Goal: Register for event/course

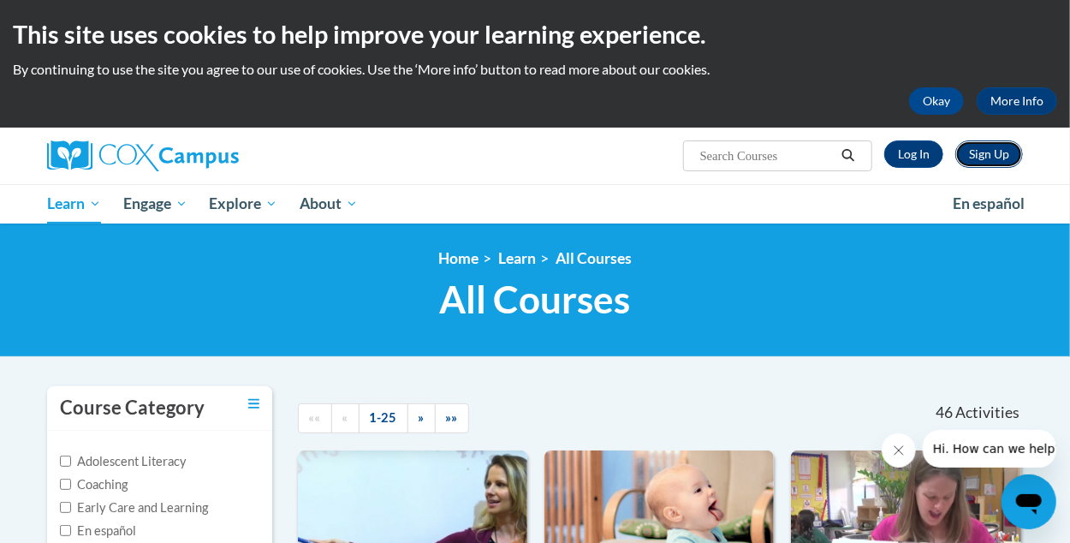
click at [987, 156] on link "Sign Up" at bounding box center [989, 153] width 68 height 27
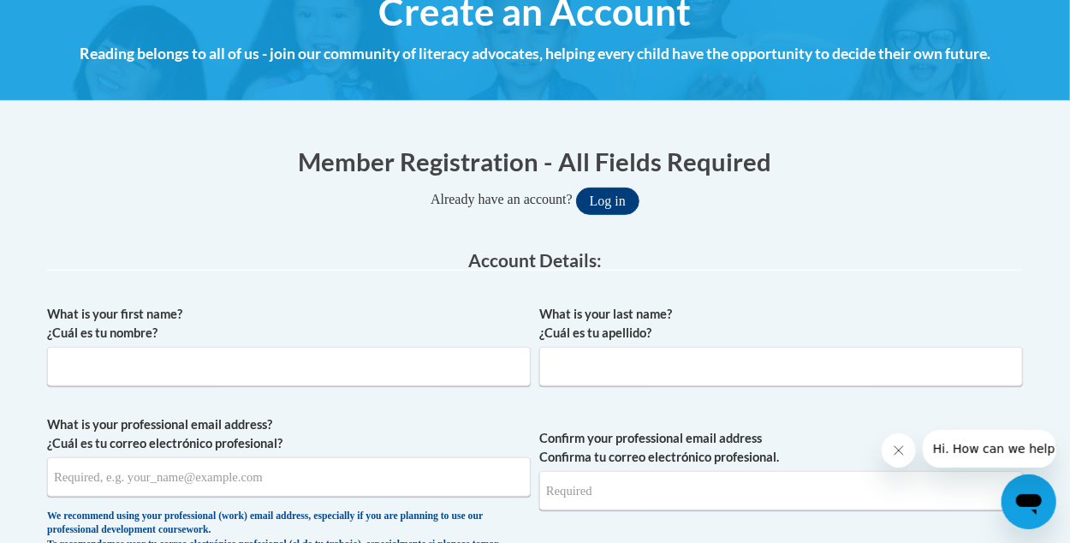
scroll to position [257, 0]
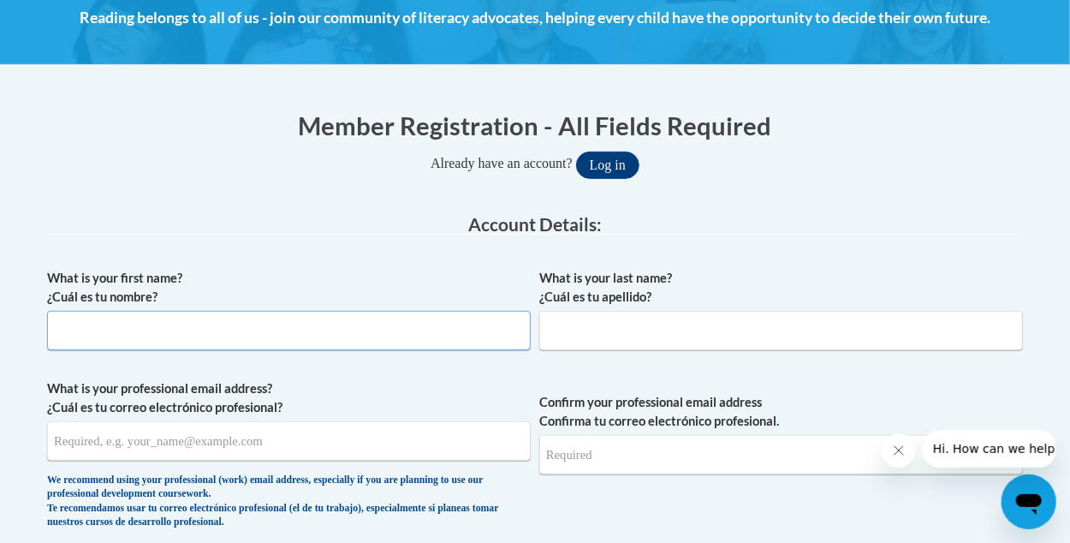
drag, startPoint x: 356, startPoint y: 332, endPoint x: 368, endPoint y: 329, distance: 12.3
click at [358, 332] on input "What is your first name? ¿Cuál es tu nombre?" at bounding box center [288, 330] width 483 height 39
type input "Katherine"
type input "Lamus Adams"
type input "Katherinelus@gmail.com"
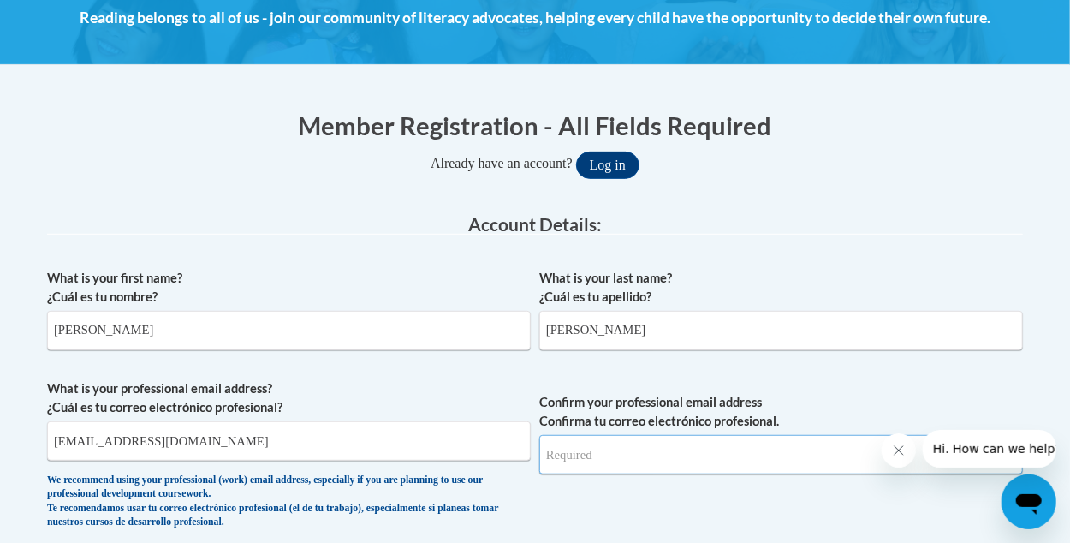
type input "Katherinelus@gmail.com"
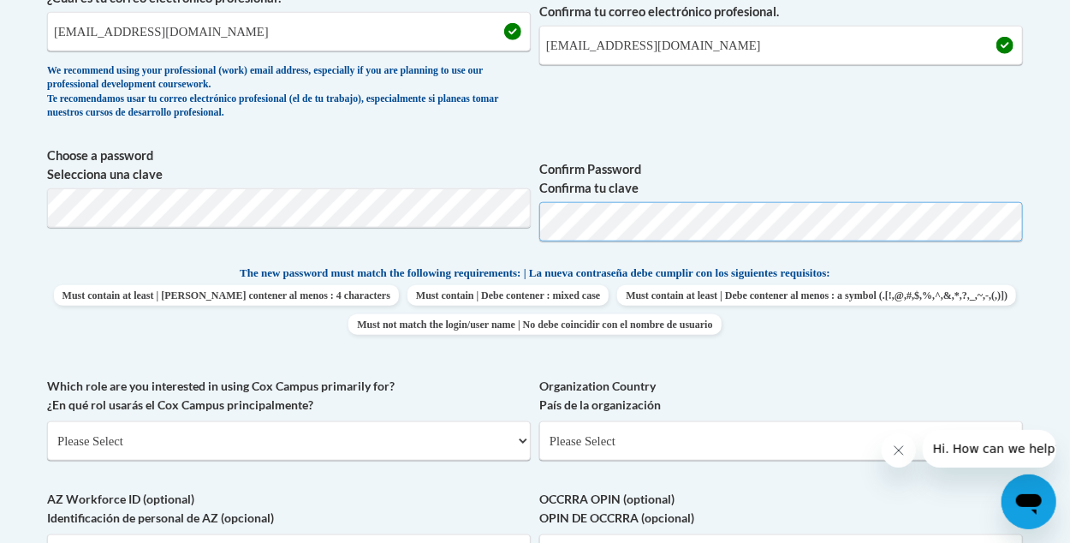
scroll to position [684, 0]
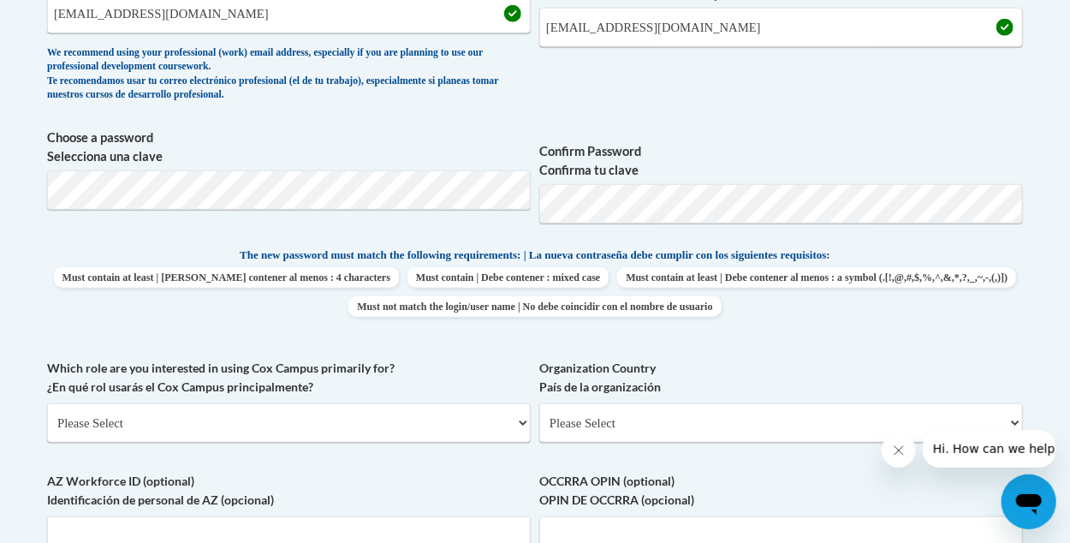
click at [969, 253] on p "The new password must match the following requirements: | La nueva contraseña d…" at bounding box center [535, 256] width 976 height 21
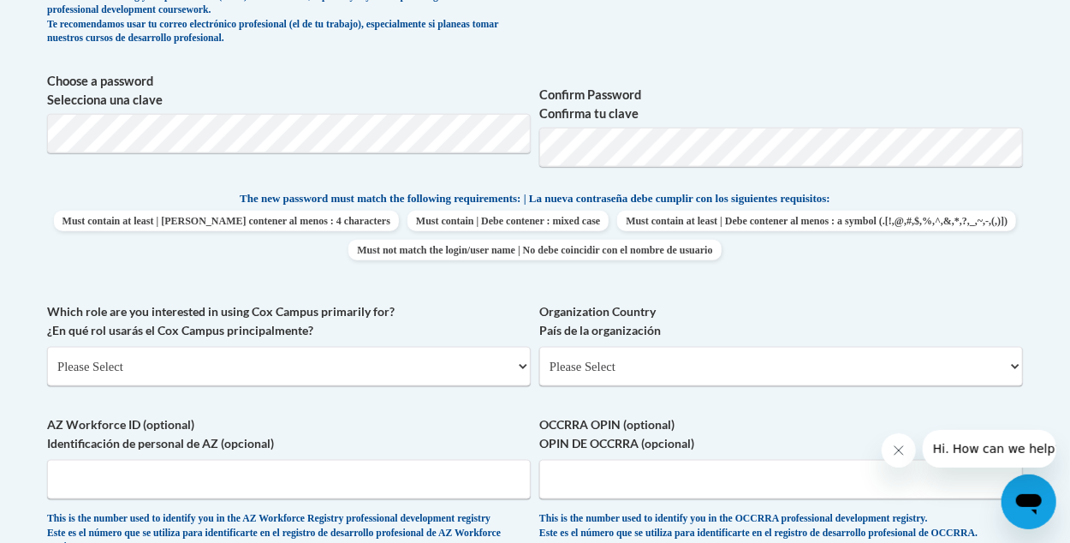
scroll to position [770, 0]
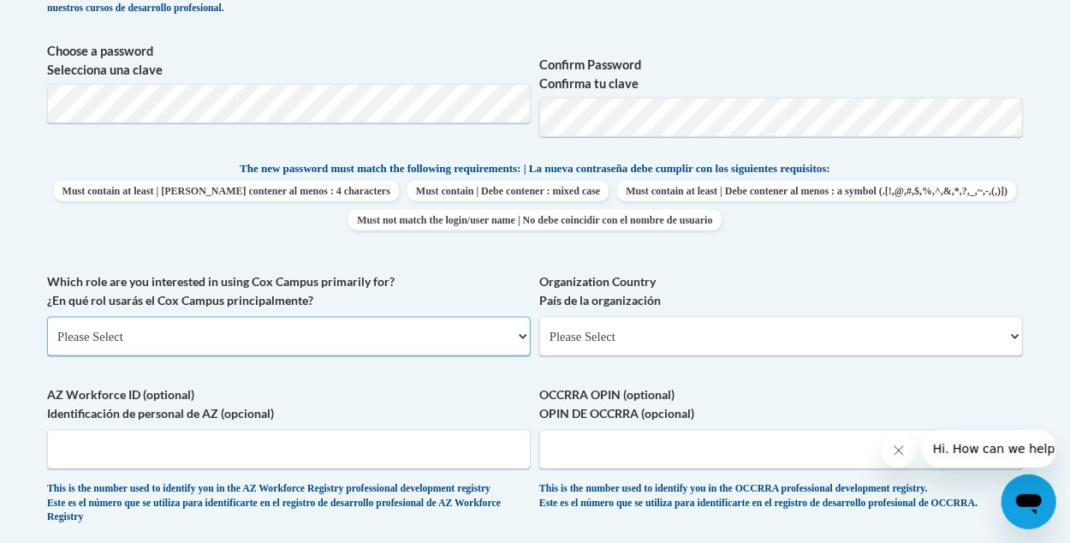
click at [358, 331] on select "Please Select College/University | Colegio/Universidad Community/Nonprofit Part…" at bounding box center [288, 336] width 483 height 39
select select "fbf2d438-af2f-41f8-98f1-81c410e29de3"
click at [47, 317] on select "Please Select College/University | Colegio/Universidad Community/Nonprofit Part…" at bounding box center [288, 336] width 483 height 39
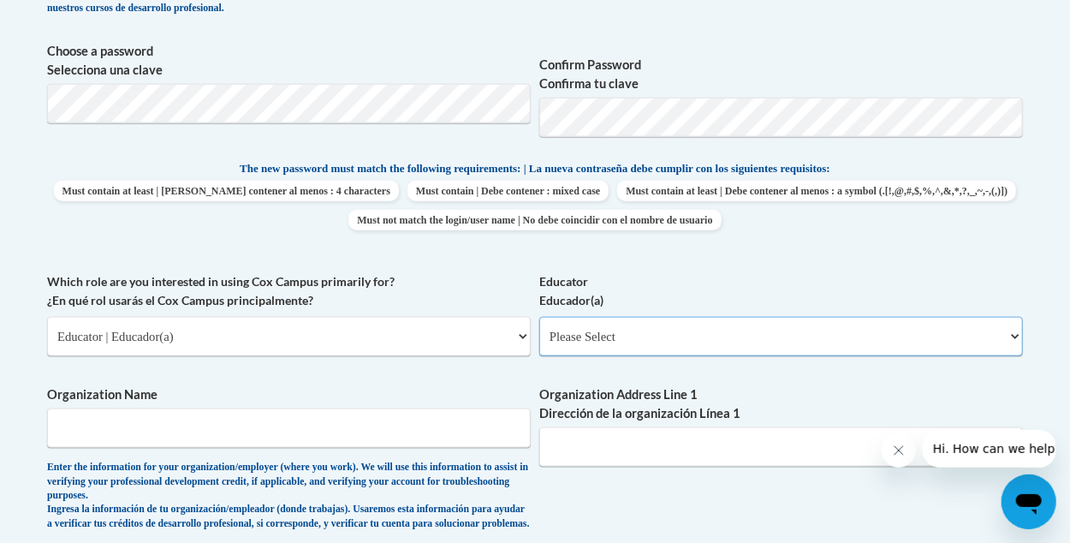
click at [622, 334] on select "Please Select Early Learning/Daycare Teacher/Family Home Care Provider | Maestr…" at bounding box center [780, 336] width 483 height 39
select select "5e2af403-4f2c-4e49-a02f-103e55d7b75b"
click at [539, 317] on select "Please Select Early Learning/Daycare Teacher/Family Home Care Provider | Maestr…" at bounding box center [780, 336] width 483 height 39
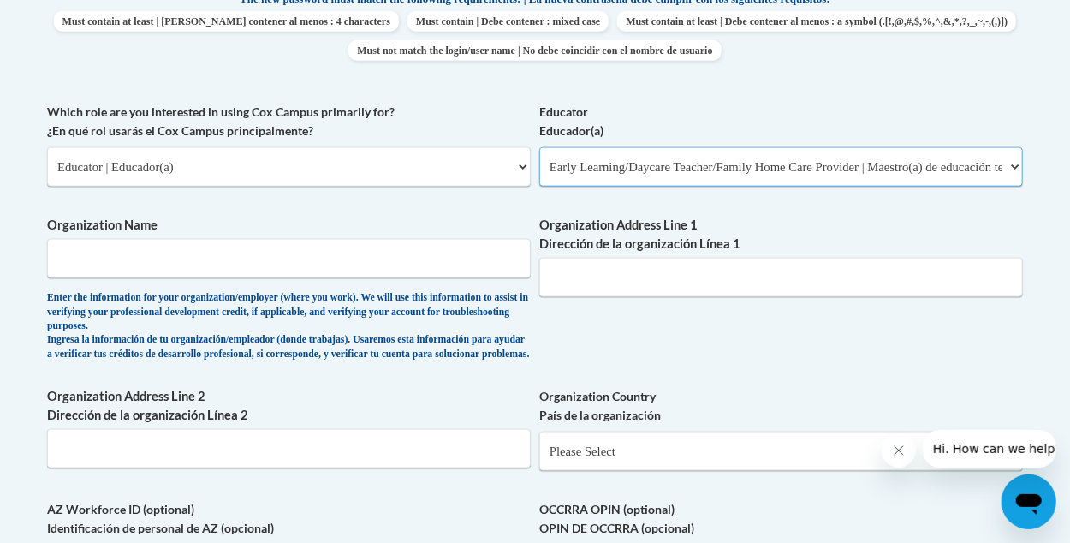
scroll to position [941, 0]
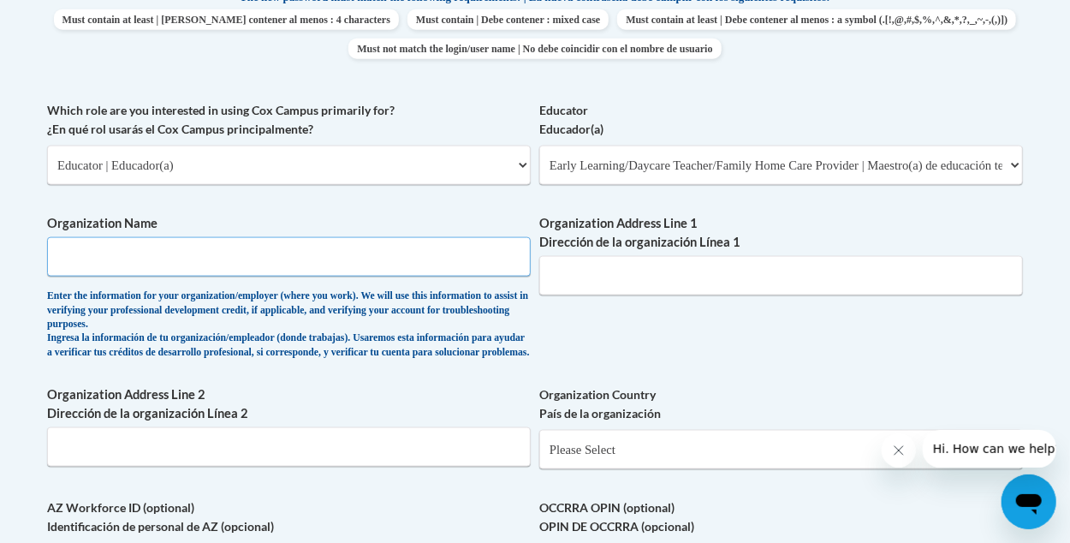
click at [264, 269] on input "Organization Name" at bounding box center [288, 256] width 483 height 39
type input "LifeSteps Childcare LLC"
type input "2345 Demorest Road"
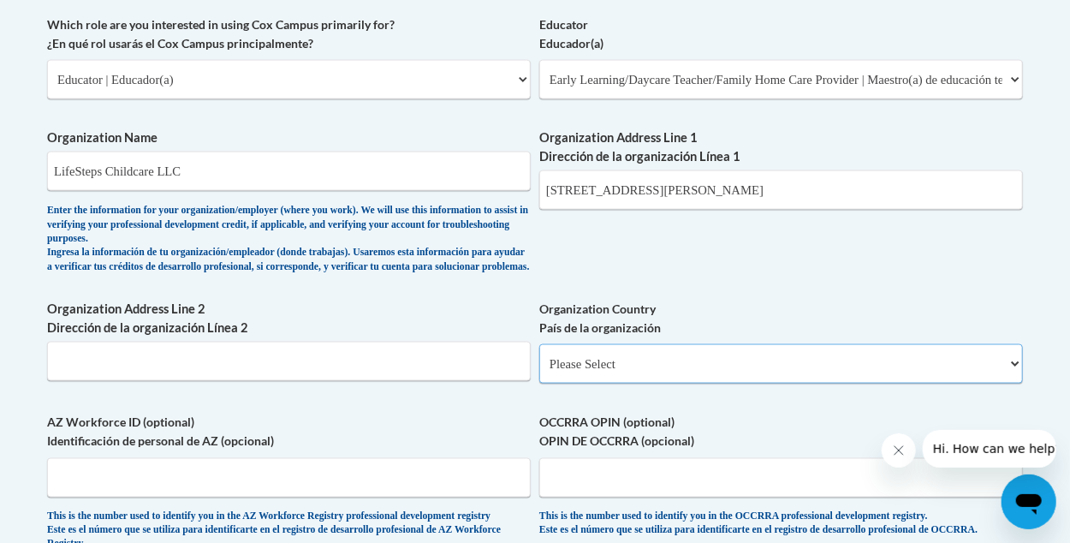
click at [677, 383] on select "Please Select United States | Estados Unidos Outside of the United States | Fue…" at bounding box center [780, 363] width 483 height 39
select select "ad49bcad-a171-4b2e-b99c-48b446064914"
click at [539, 358] on select "Please Select United States | Estados Unidos Outside of the United States | Fue…" at bounding box center [780, 363] width 483 height 39
select select
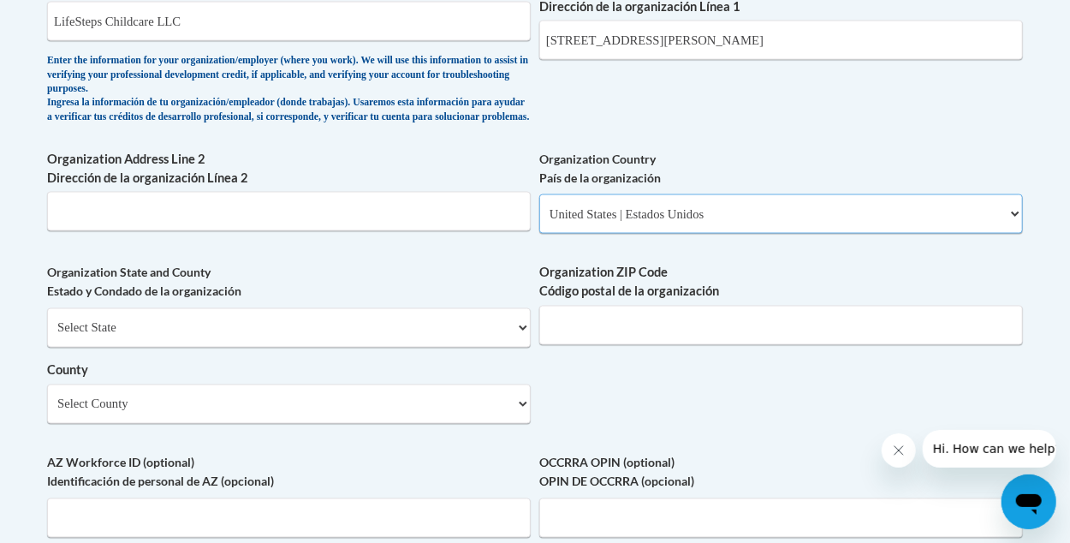
scroll to position [1197, 0]
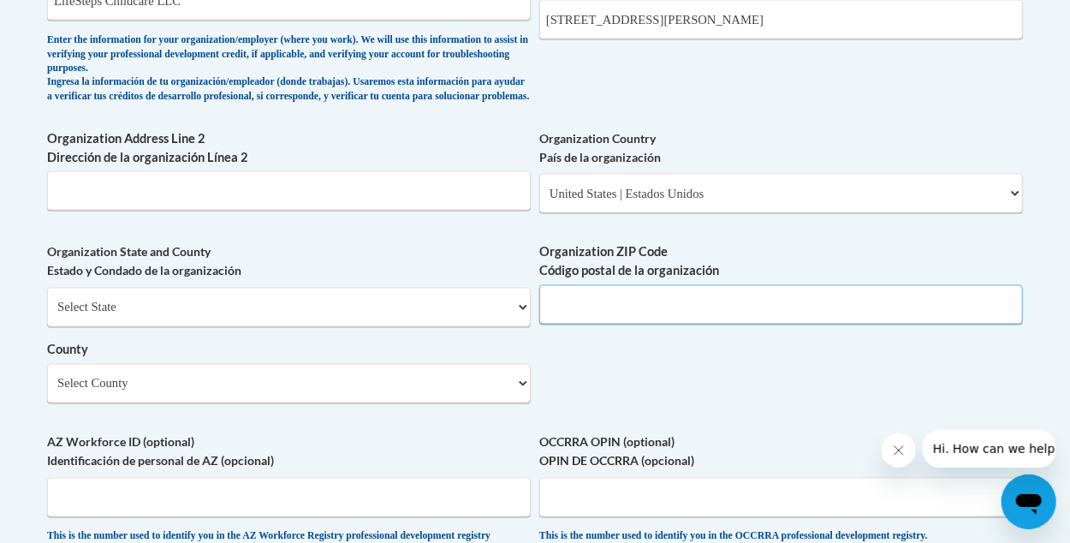
click at [608, 323] on input "Organization ZIP Code Código postal de la organización" at bounding box center [780, 304] width 483 height 39
type input "43123"
click at [295, 395] on select "Select County Adams Allen Ashland Ashtabula Athens Auglaize Belmont Brown Butle…" at bounding box center [288, 383] width 483 height 39
select select "Franklin"
click at [47, 377] on select "Select County Adams Allen Ashland Ashtabula Athens Auglaize Belmont Brown Butle…" at bounding box center [288, 383] width 483 height 39
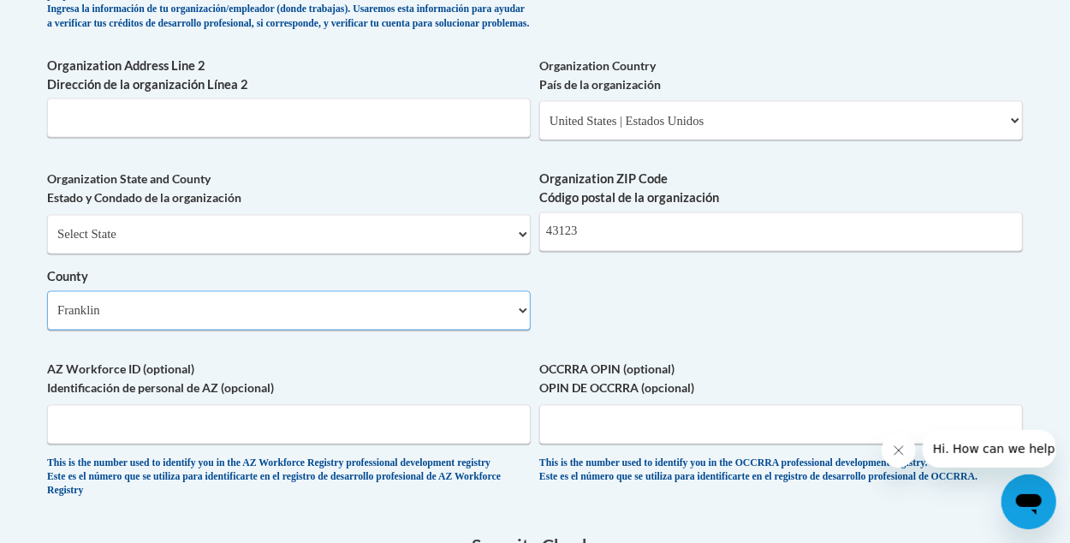
scroll to position [1368, 0]
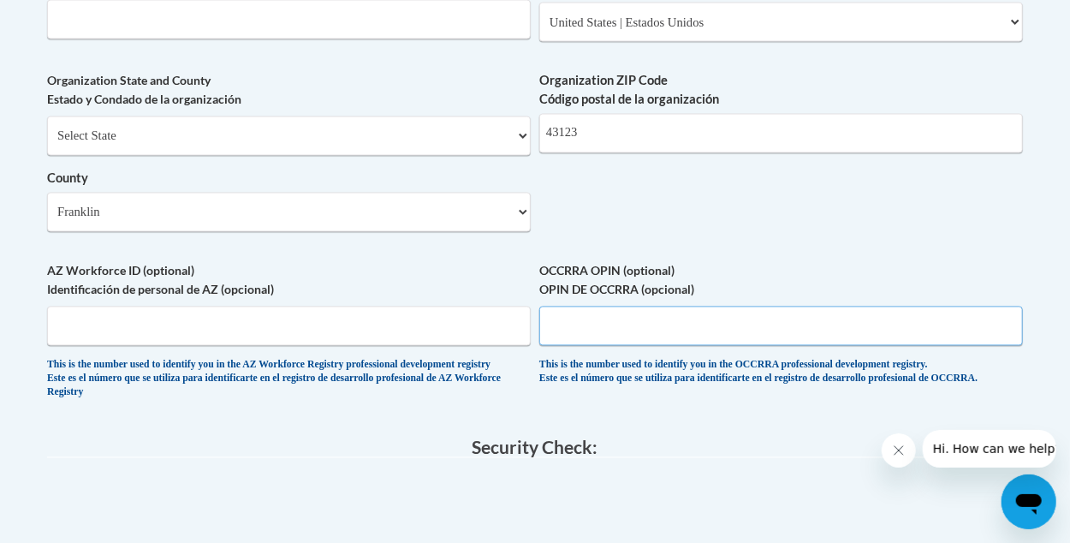
click at [591, 335] on input "OCCRRA OPIN (optional) OPIN DE OCCRRA (opcional)" at bounding box center [780, 325] width 483 height 39
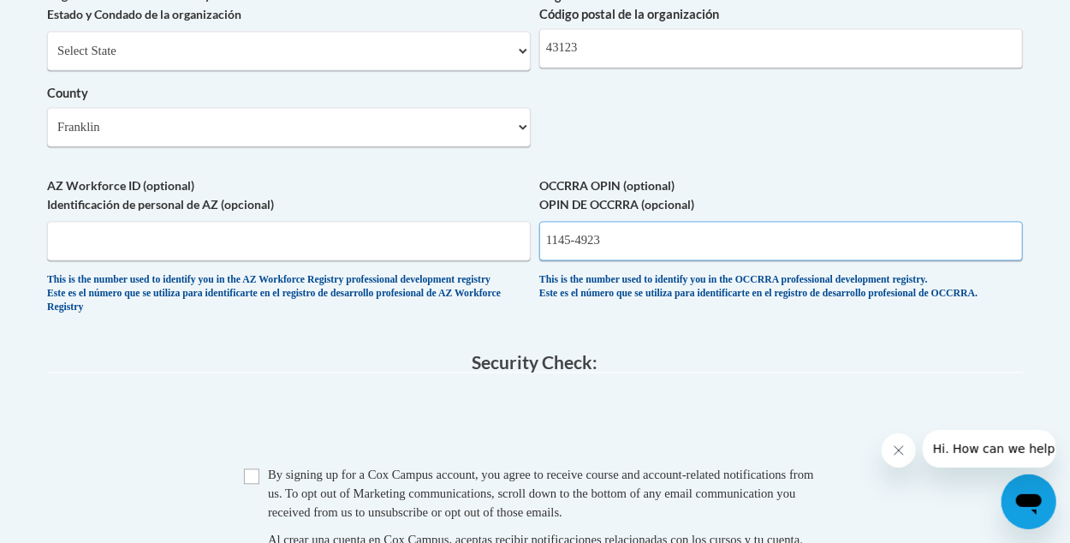
scroll to position [1455, 0]
type input "1145-4923"
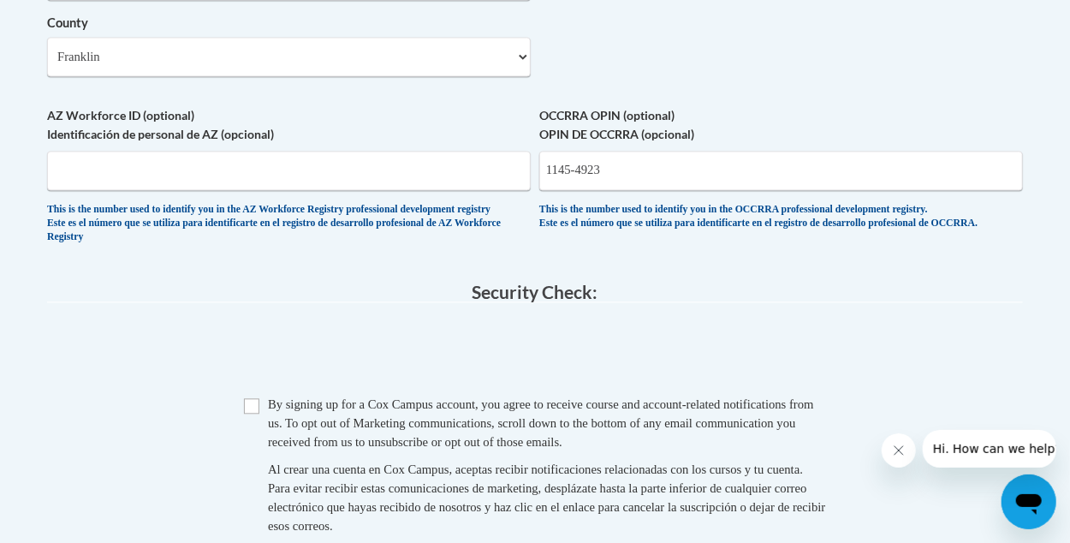
scroll to position [1539, 0]
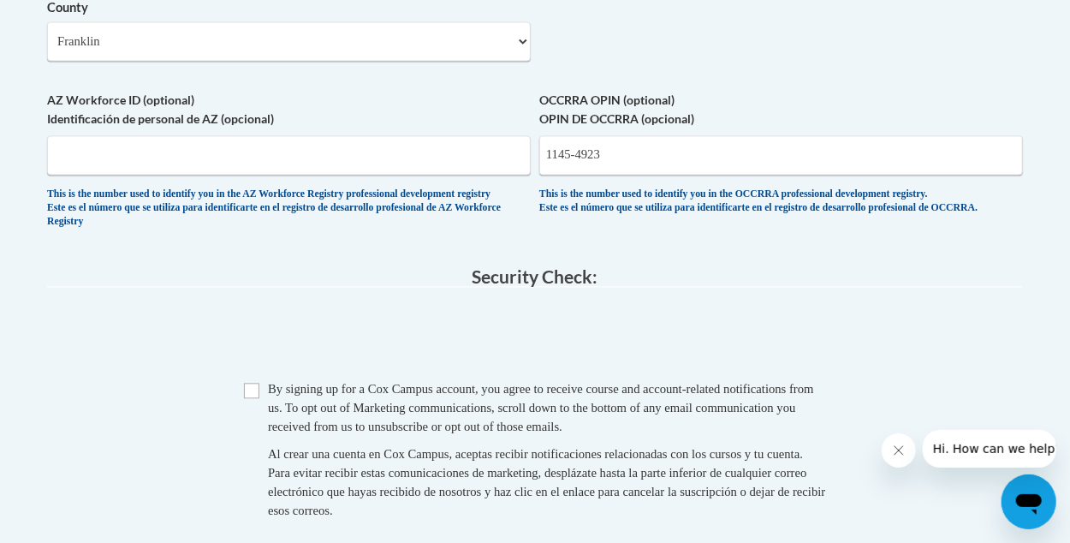
click at [260, 420] on span "Checkbox By signing up for a Cox Campus account, you agree to receive course an…" at bounding box center [535, 457] width 582 height 157
click at [256, 398] on input "Checkbox" at bounding box center [251, 390] width 15 height 15
checkbox input "true"
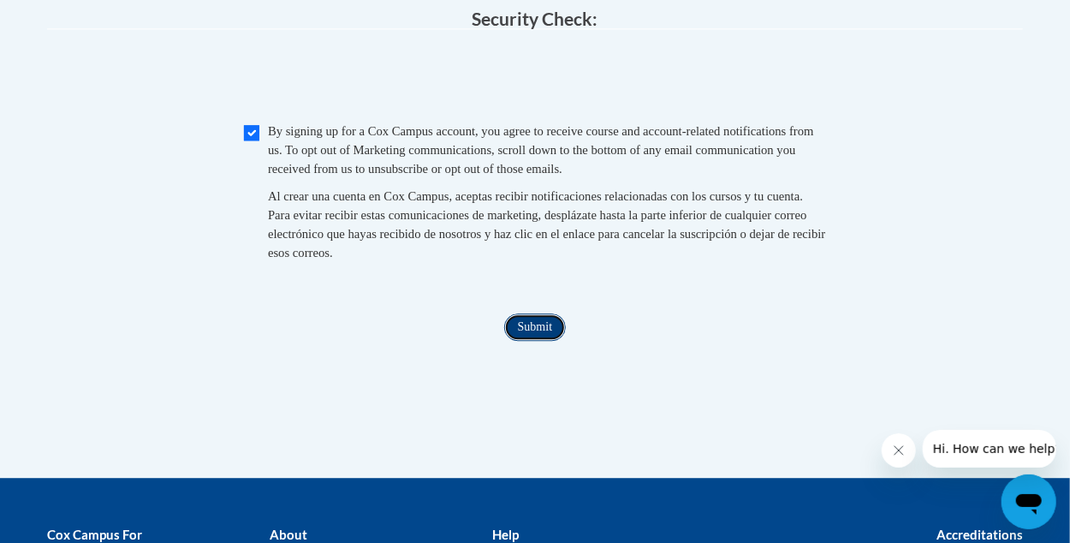
click at [556, 341] on input "Submit" at bounding box center [535, 326] width 62 height 27
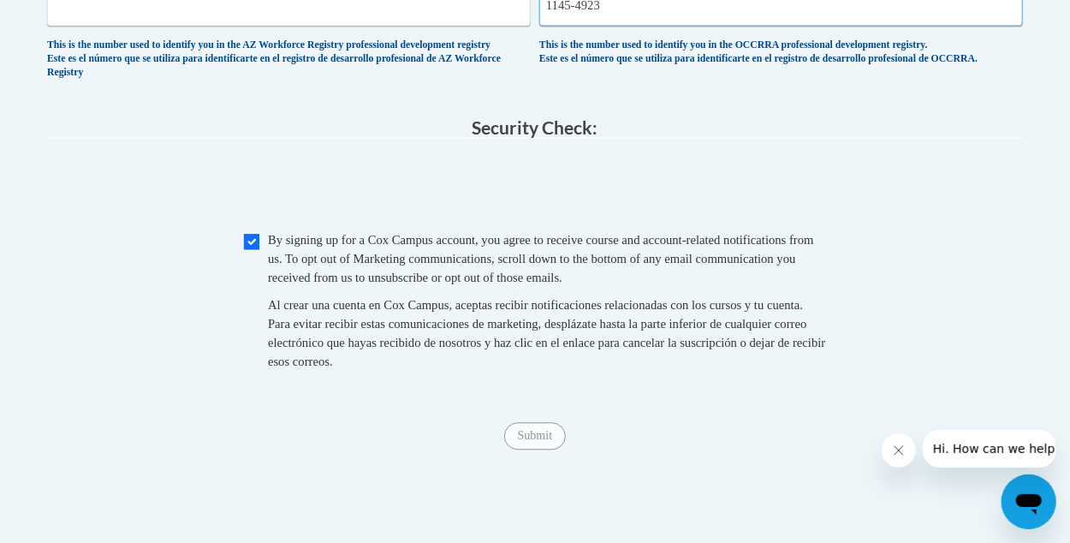
click at [580, 21] on input "1145-4923" at bounding box center [780, 5] width 483 height 39
type input "11454923"
click at [558, 449] on input "Submit" at bounding box center [535, 435] width 62 height 27
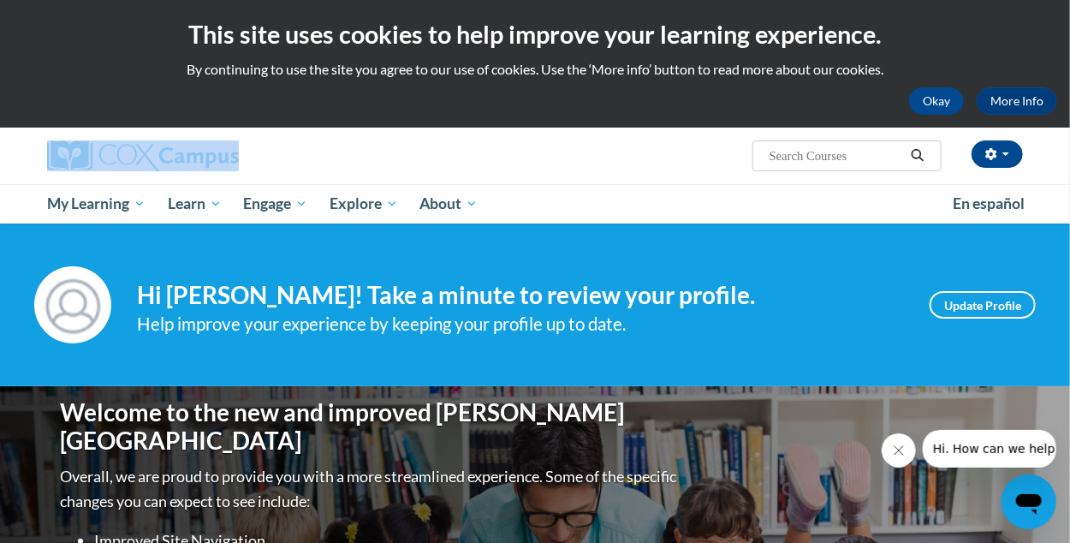
drag, startPoint x: 939, startPoint y: 0, endPoint x: 612, endPoint y: 128, distance: 350.9
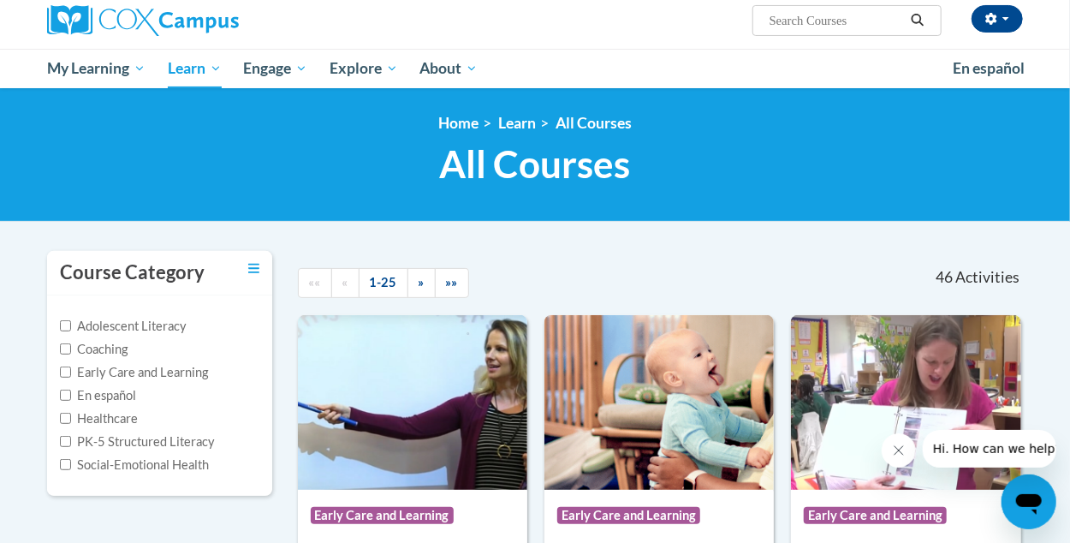
scroll to position [170, 0]
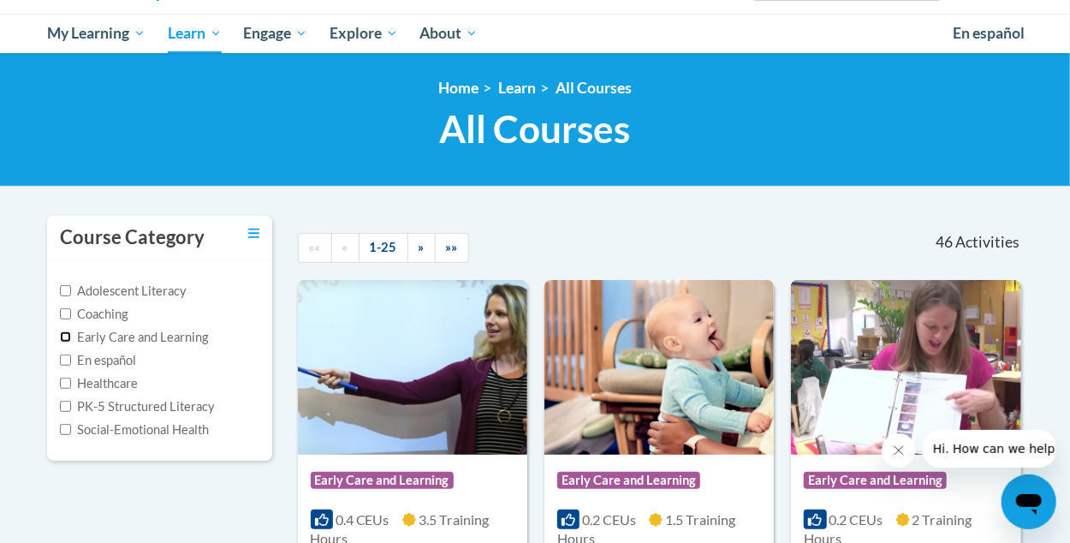
click at [69, 334] on input "Early Care and Learning" at bounding box center [65, 336] width 11 height 11
checkbox input "true"
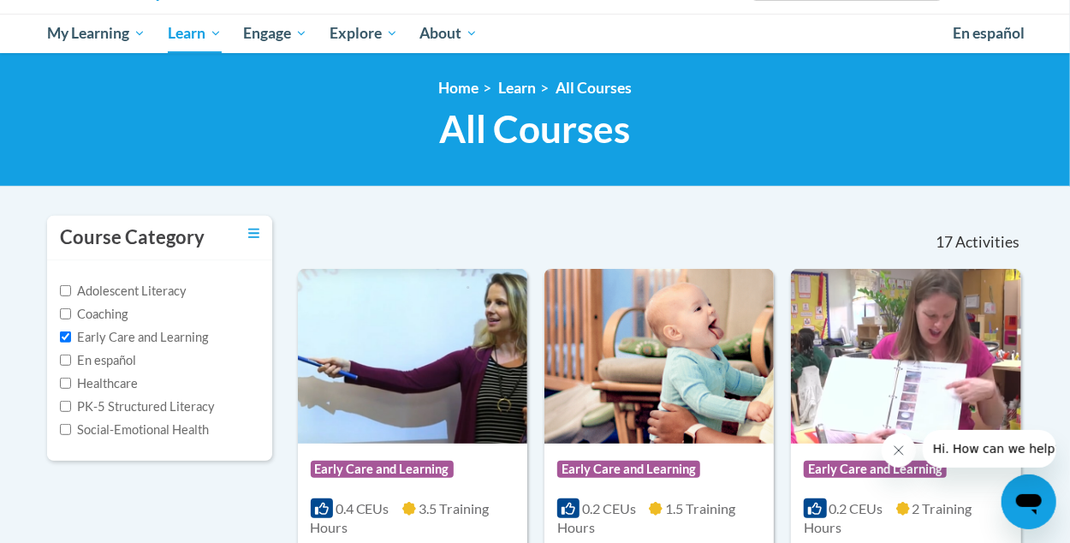
click at [73, 404] on label "PK-5 Structured Literacy" at bounding box center [137, 406] width 155 height 19
click at [71, 404] on input "PK-5 Structured Literacy" at bounding box center [65, 405] width 11 height 11
checkbox input "true"
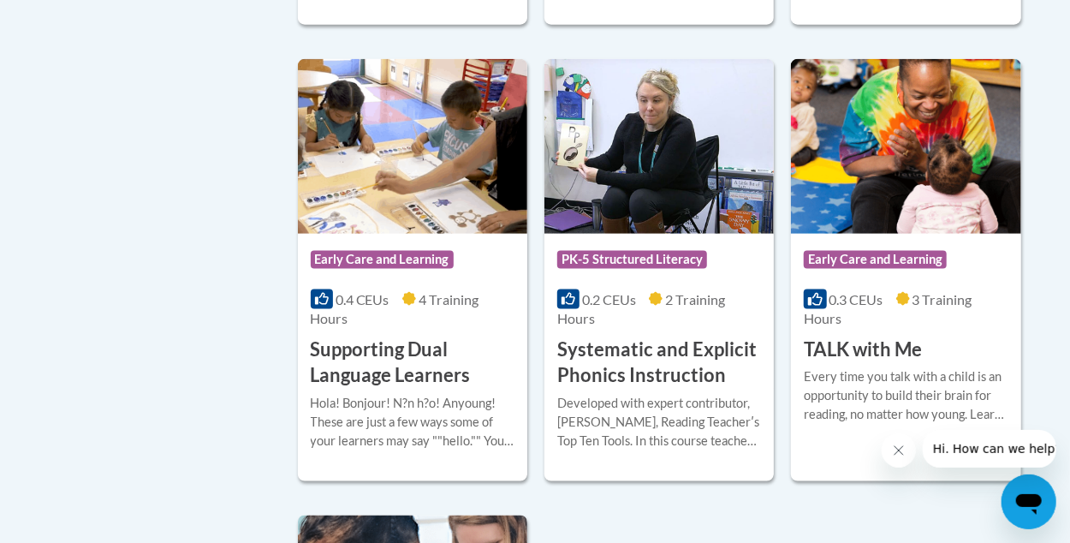
scroll to position [3765, 0]
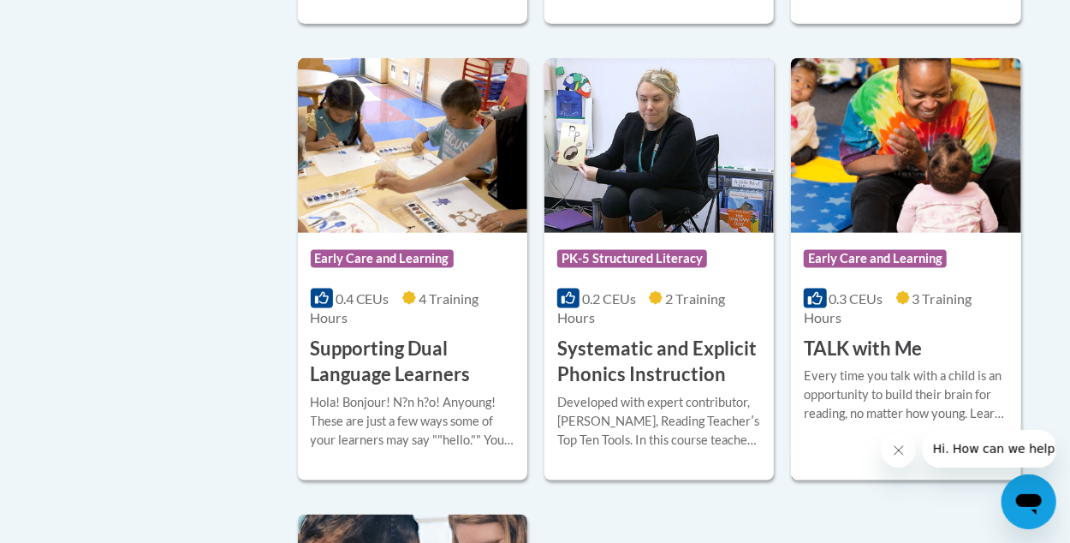
click at [857, 352] on h3 "TALK with Me" at bounding box center [863, 348] width 118 height 27
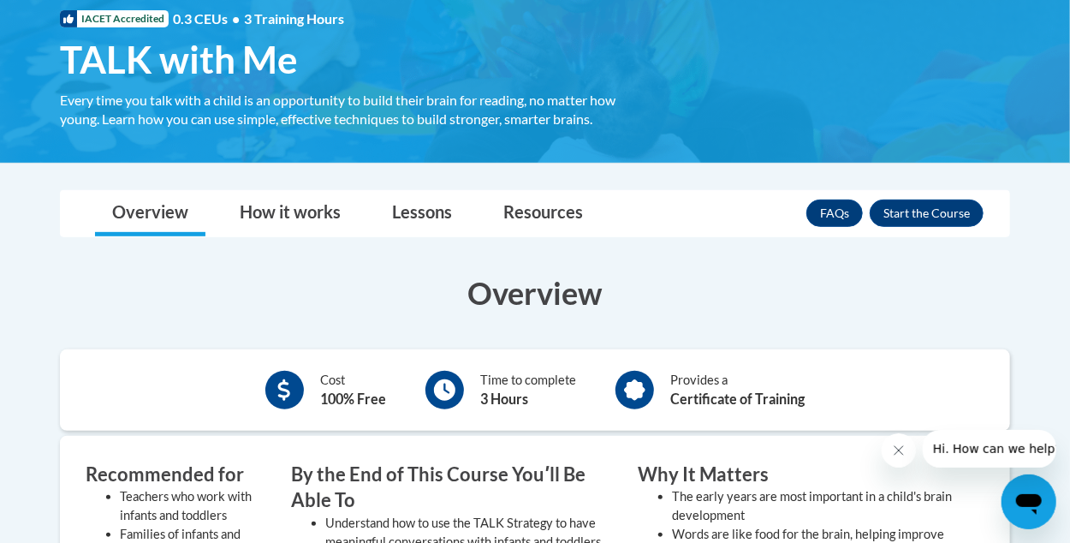
scroll to position [257, 0]
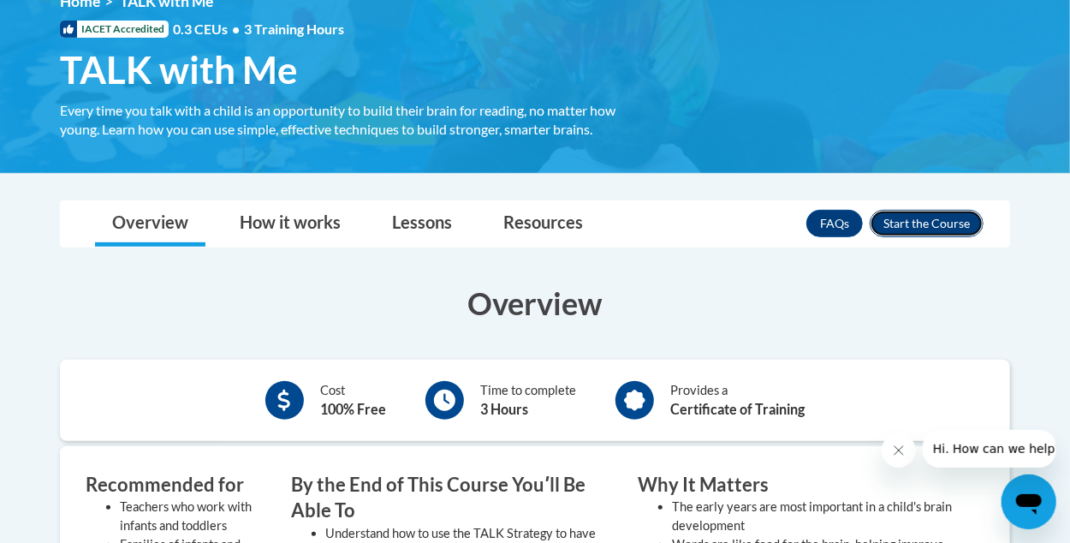
click at [949, 225] on button "Enroll" at bounding box center [926, 223] width 114 height 27
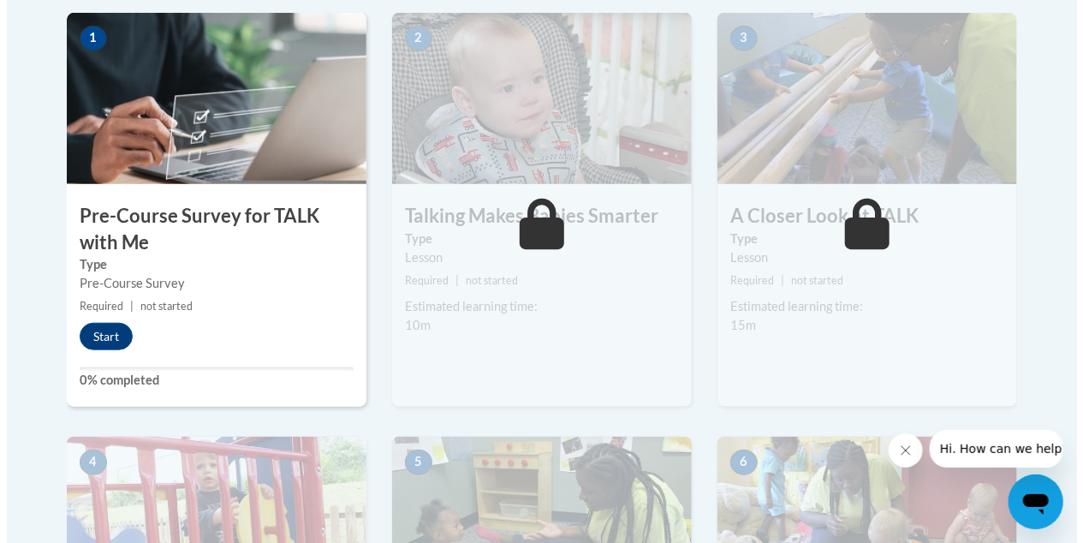
scroll to position [599, 0]
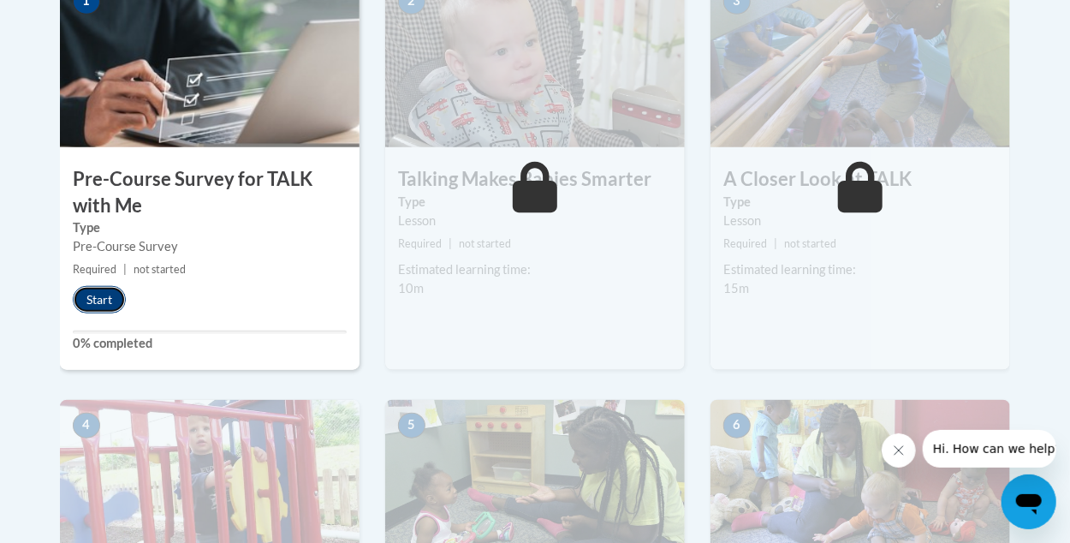
click at [105, 306] on button "Start" at bounding box center [99, 299] width 53 height 27
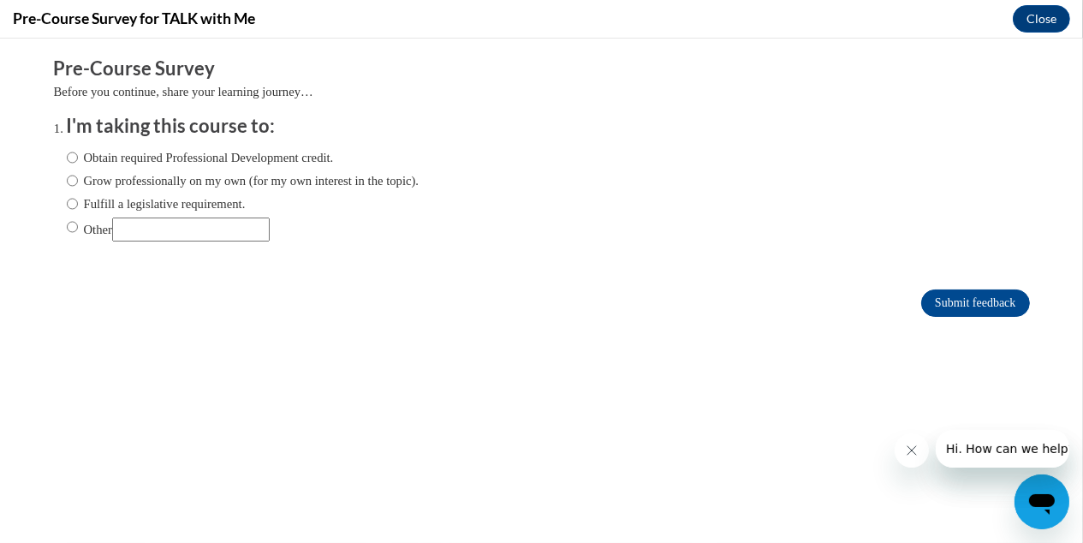
scroll to position [0, 0]
click at [67, 159] on input "Obtain required Professional Development credit." at bounding box center [72, 157] width 11 height 19
radio input "true"
click at [942, 311] on input "Submit feedback" at bounding box center [975, 302] width 108 height 27
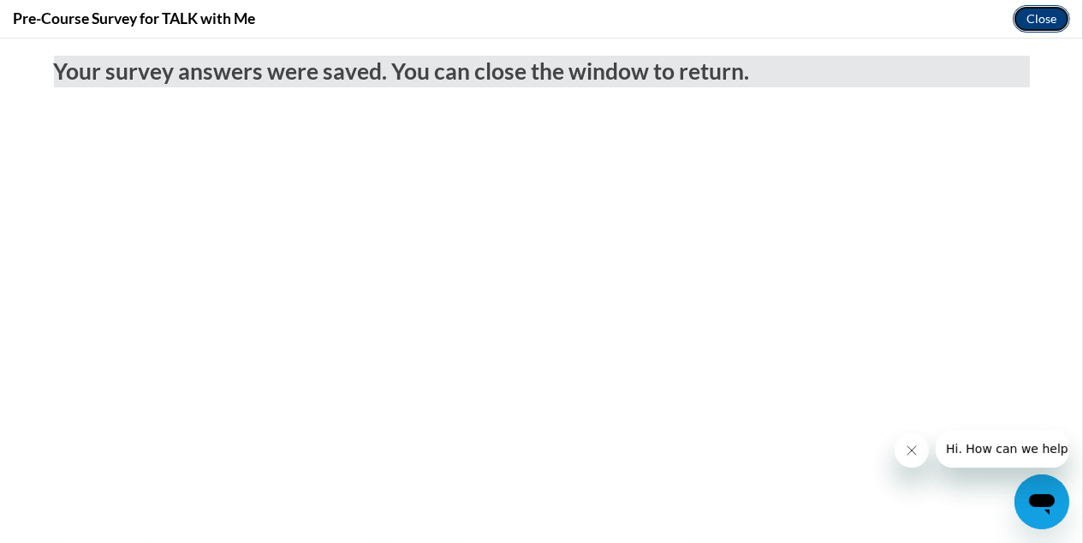
click at [1049, 16] on button "Close" at bounding box center [1040, 18] width 57 height 27
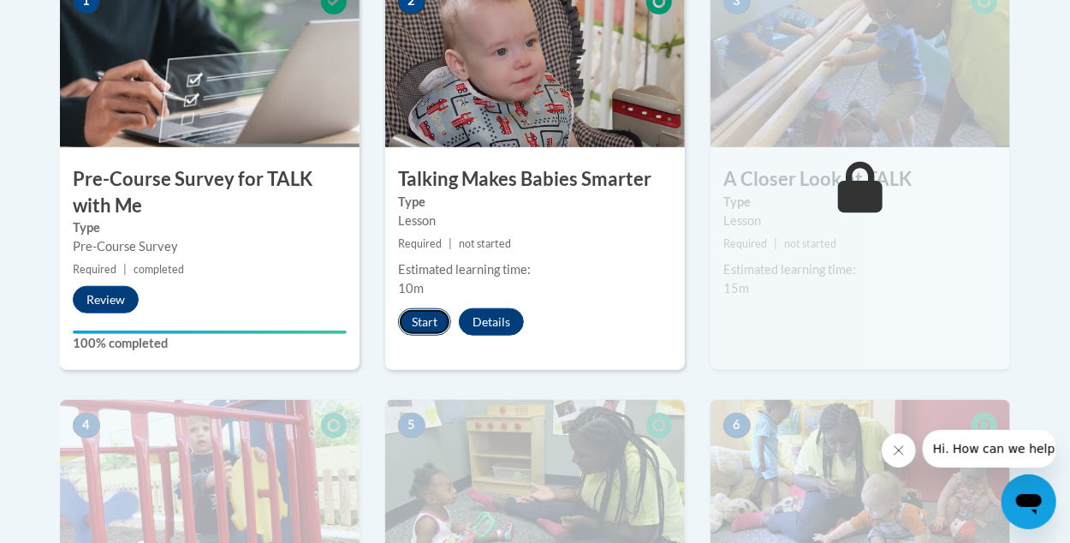
click at [428, 323] on button "Start" at bounding box center [424, 321] width 53 height 27
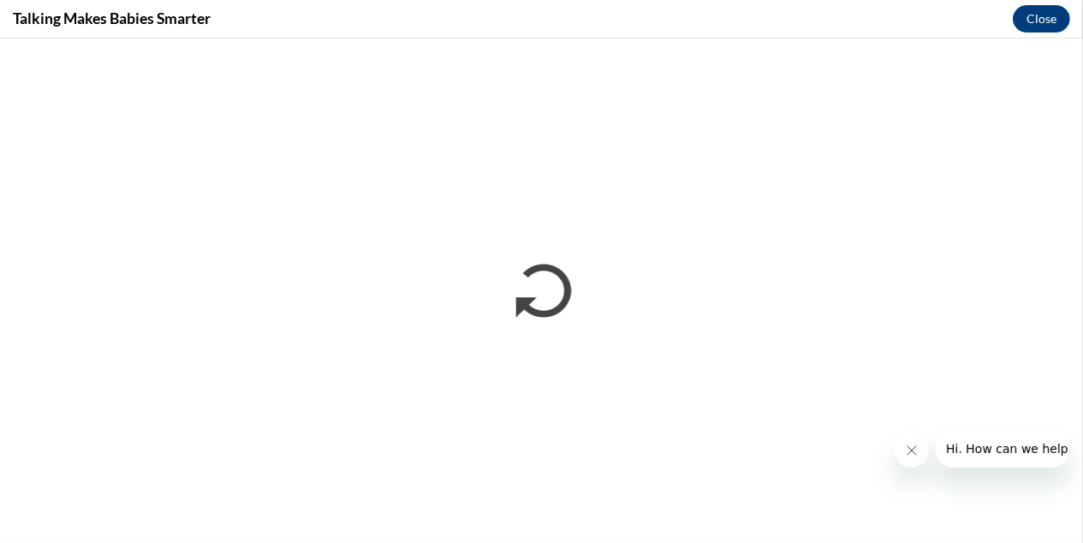
click at [920, 448] on button "Close message from company" at bounding box center [910, 449] width 34 height 34
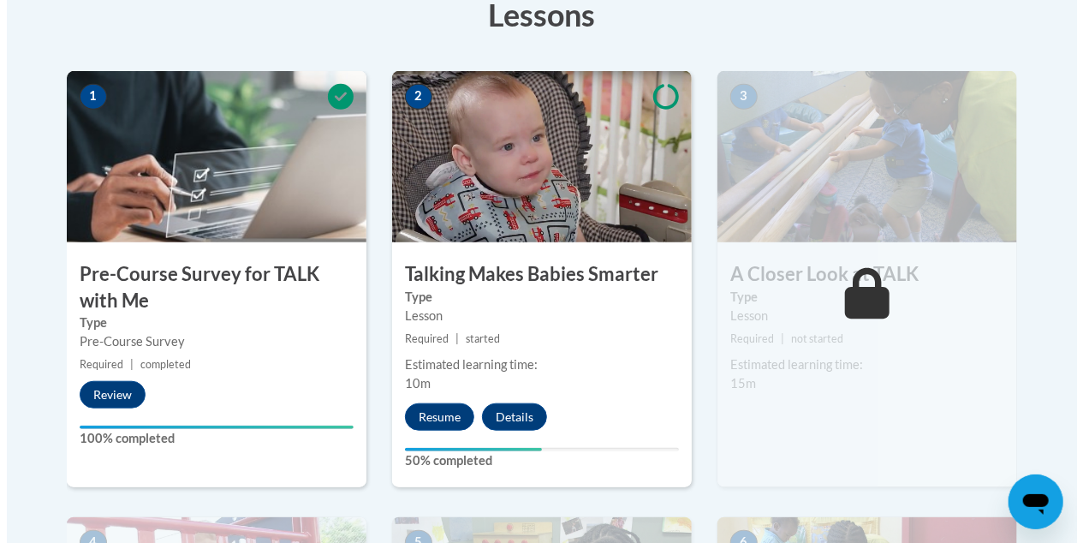
scroll to position [513, 0]
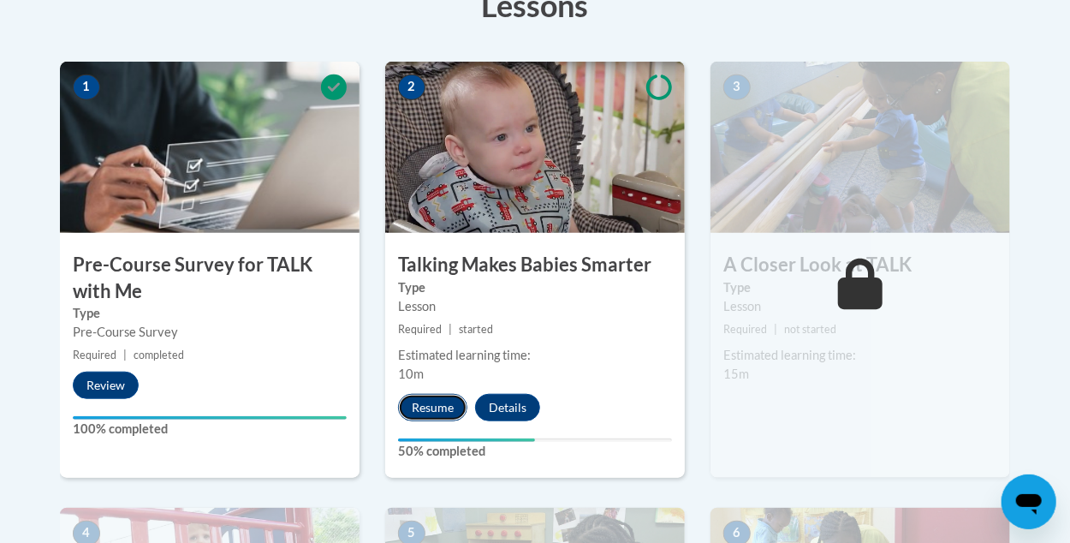
click at [441, 412] on button "Resume" at bounding box center [432, 407] width 69 height 27
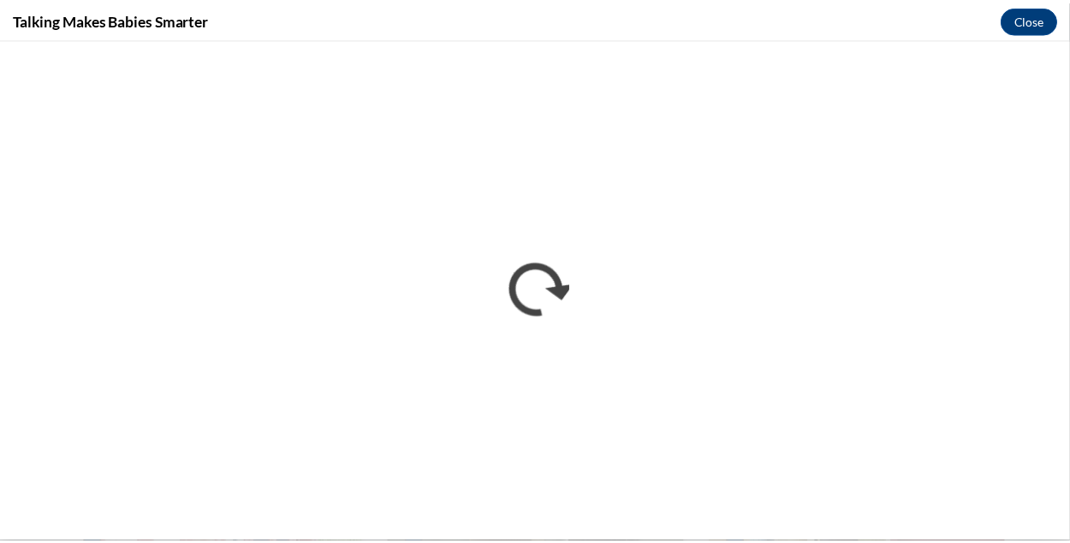
scroll to position [0, 0]
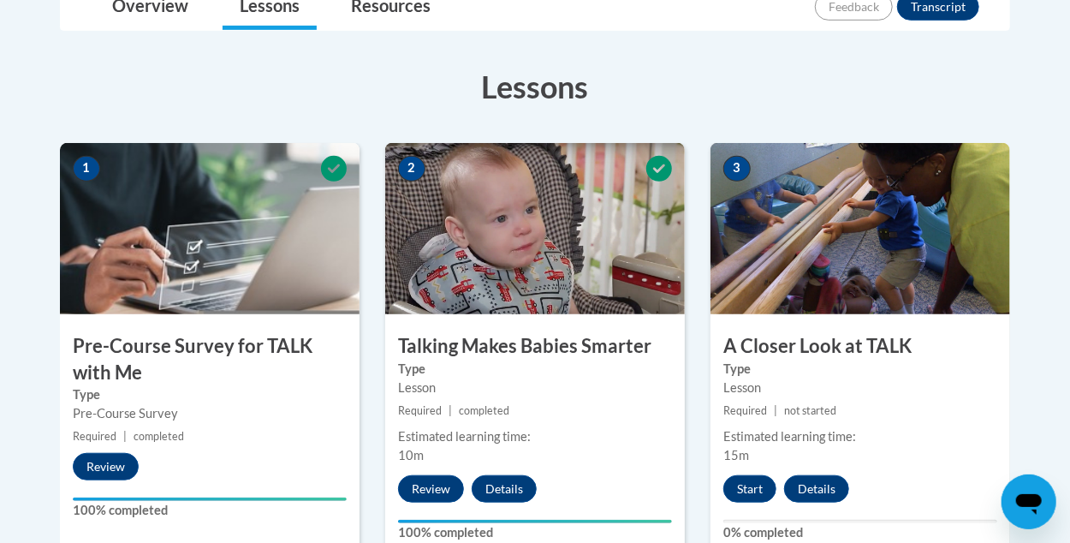
scroll to position [599, 0]
